Goal: Task Accomplishment & Management: Manage account settings

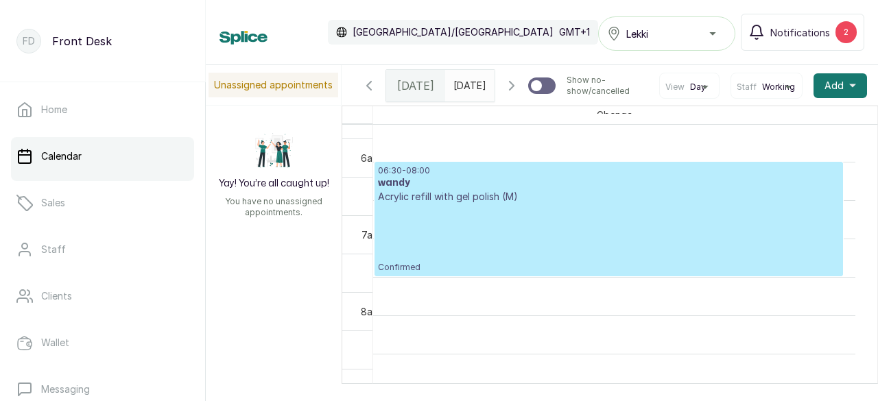
scroll to position [462, 0]
click at [528, 263] on div "06:30 - 08:00 wandy Acrylic refill with gel polish (M) Confirmed" at bounding box center [608, 219] width 461 height 108
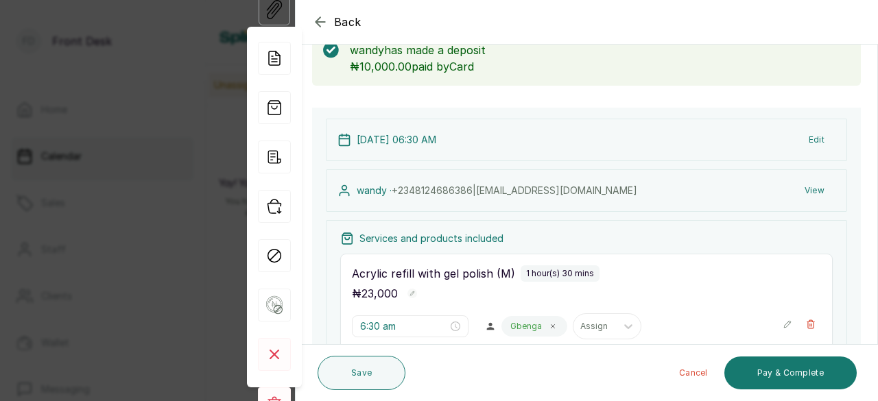
scroll to position [21, 0]
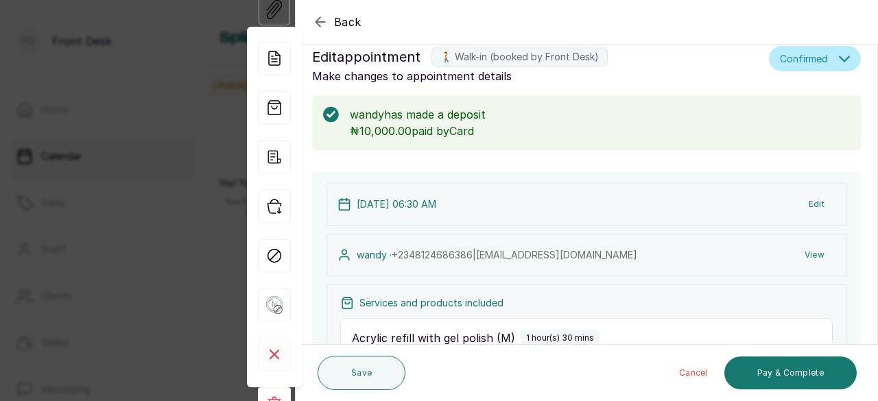
click at [318, 21] on icon "button" at bounding box center [320, 22] width 16 height 16
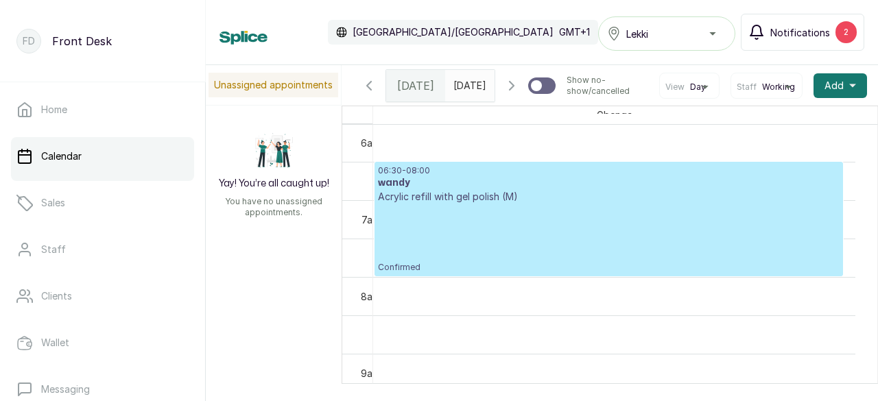
click at [819, 32] on span "Notifications" at bounding box center [800, 32] width 60 height 14
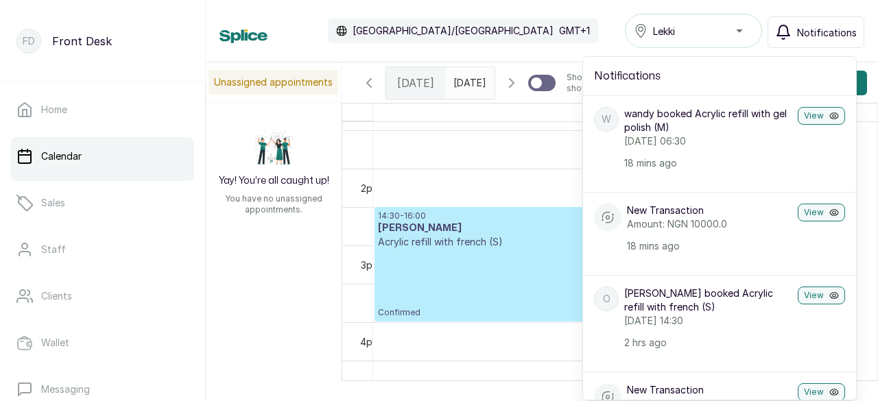
scroll to position [0, 0]
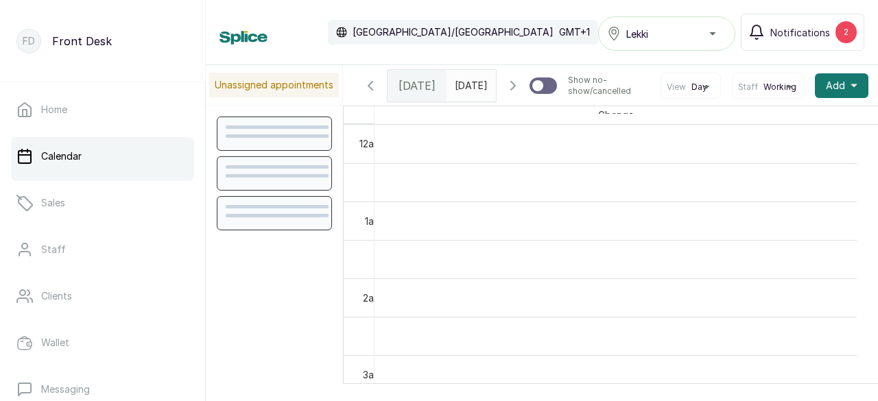
scroll to position [462, 0]
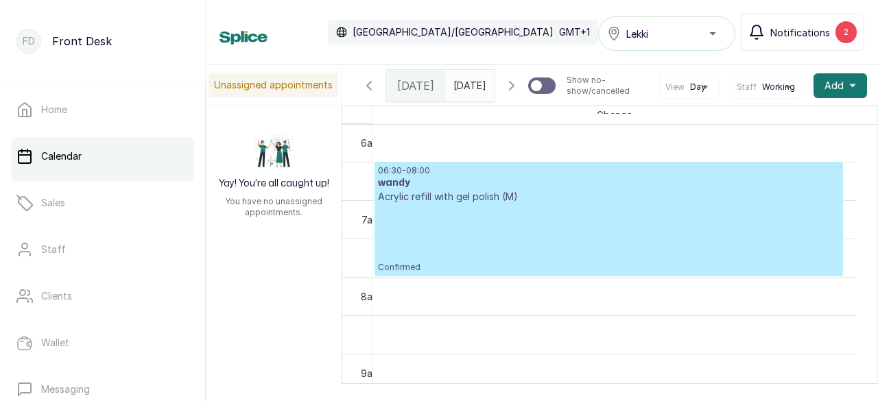
click at [810, 34] on span "Notifications" at bounding box center [800, 32] width 60 height 14
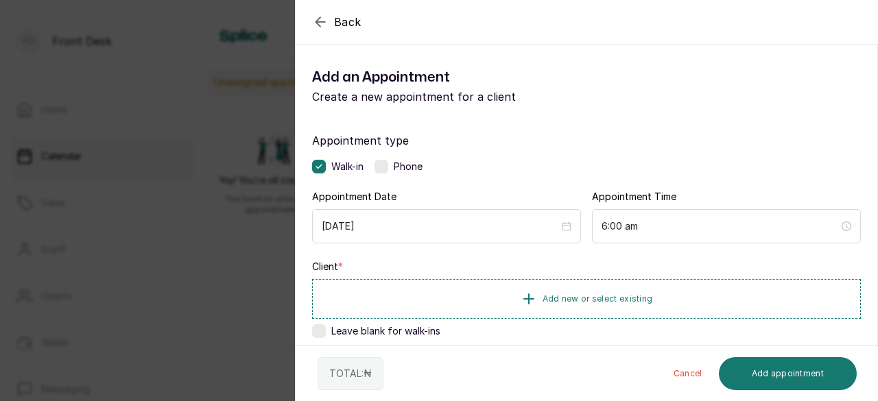
click at [323, 21] on icon "button" at bounding box center [319, 21] width 9 height 9
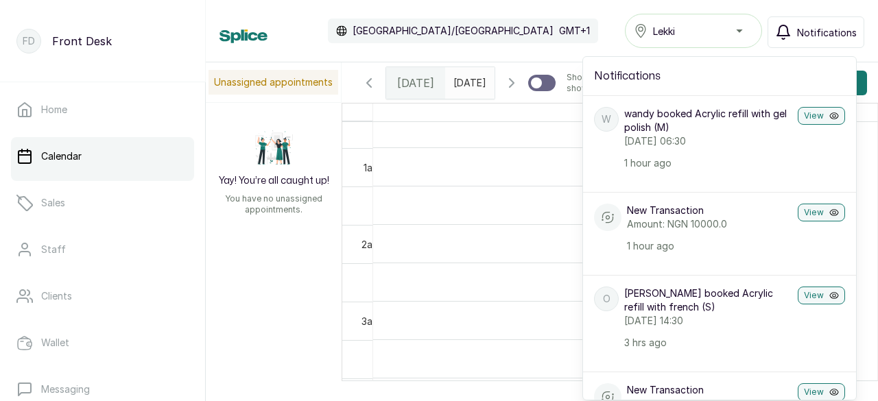
scroll to position [0, 0]
drag, startPoint x: 540, startPoint y: 8, endPoint x: 546, endPoint y: 13, distance: 7.8
click at [540, 8] on div "Calendar Africa/Lagos GMT+1 Lekki Notifications Notifications w wandy booked Ac…" at bounding box center [542, 31] width 672 height 62
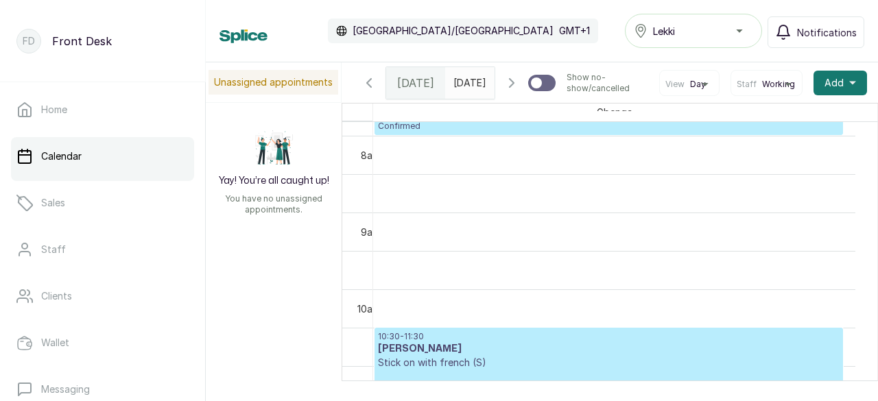
scroll to position [686, 0]
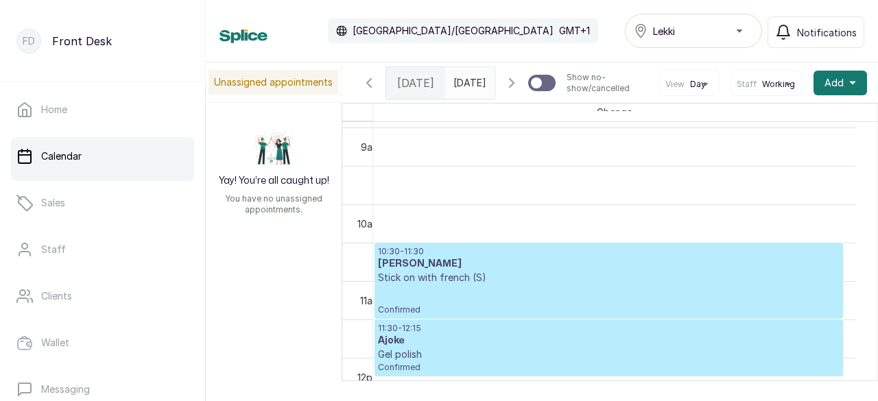
click at [419, 285] on p "Stick on with french (S)" at bounding box center [608, 278] width 461 height 14
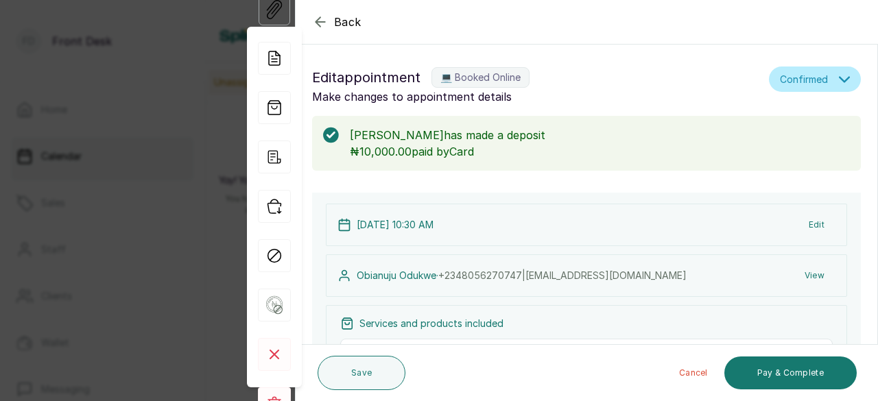
drag, startPoint x: 317, startPoint y: 19, endPoint x: 330, endPoint y: 44, distance: 28.5
click at [317, 20] on icon "button" at bounding box center [319, 21] width 9 height 9
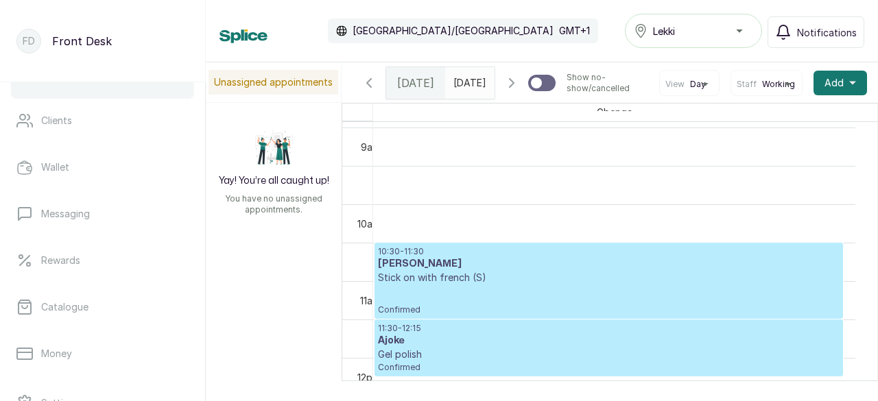
scroll to position [206, 0]
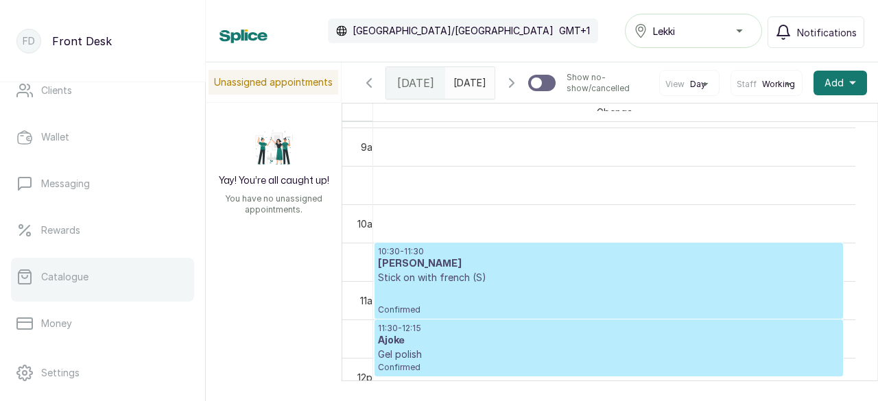
click at [89, 276] on link "Catalogue" at bounding box center [102, 277] width 183 height 38
